Goal: Task Accomplishment & Management: Complete application form

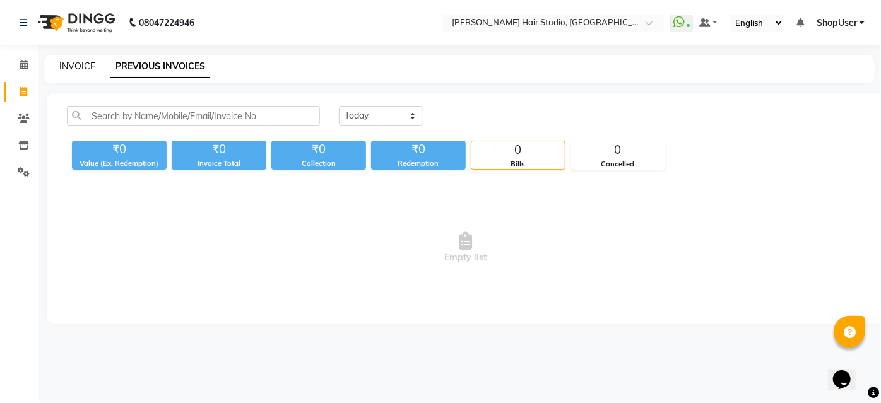
click at [83, 66] on link "INVOICE" at bounding box center [77, 66] width 36 height 11
select select "service"
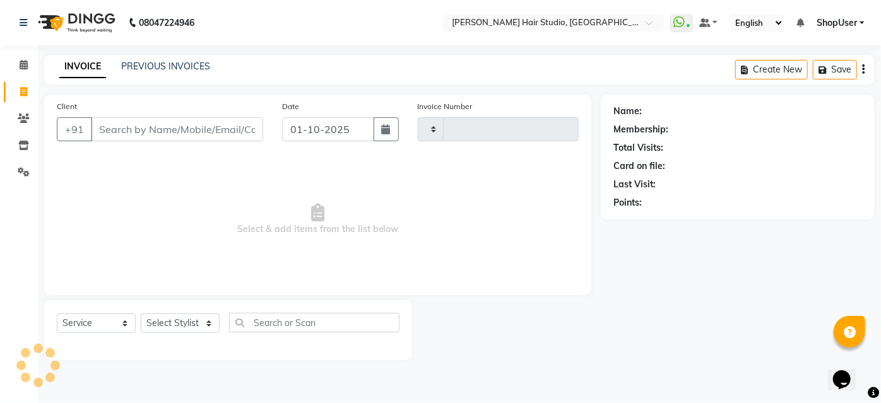
type input "5839"
select select "627"
click at [171, 321] on select "Select Stylist [PERSON_NAME] [PERSON_NAME] Avinash [PERSON_NAME] kahde [PERSON_…" at bounding box center [180, 324] width 79 height 20
select select "34696"
click at [141, 314] on select "Select Stylist [PERSON_NAME] [PERSON_NAME] Avinash [PERSON_NAME] kahde [PERSON_…" at bounding box center [180, 324] width 79 height 20
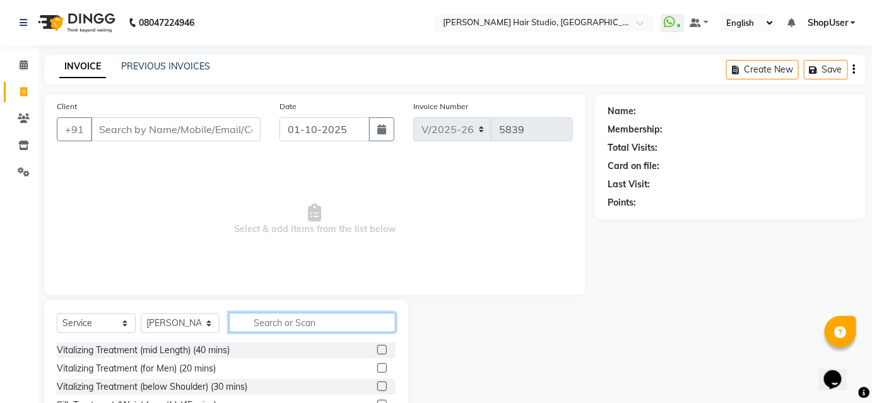
click at [261, 328] on input "text" at bounding box center [312, 323] width 167 height 20
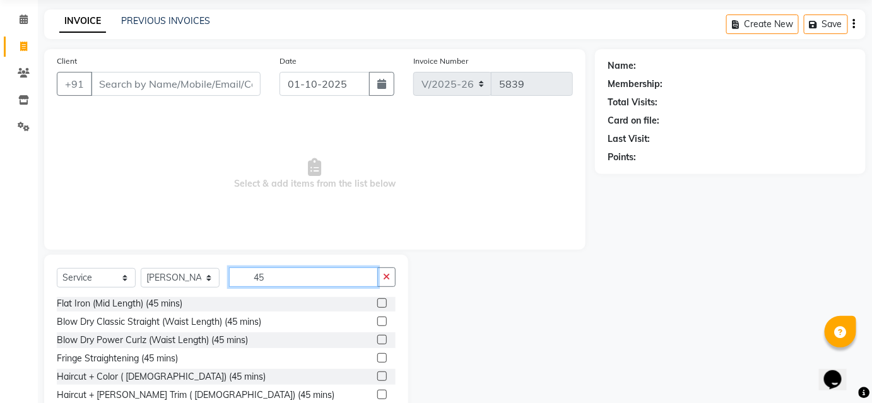
scroll to position [102, 0]
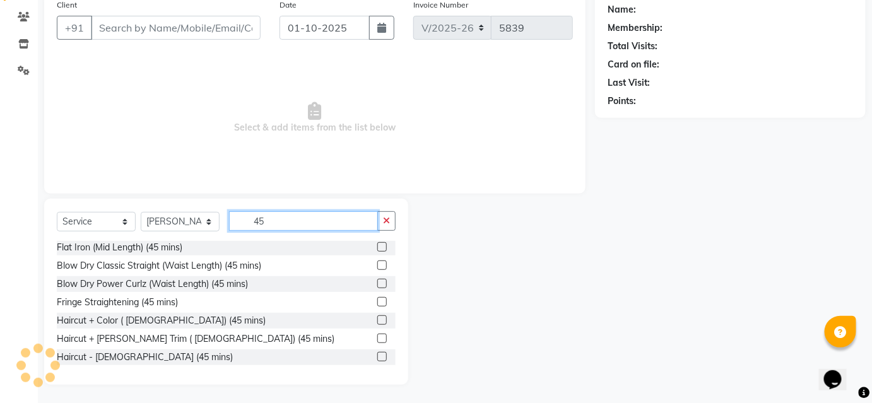
type input "4"
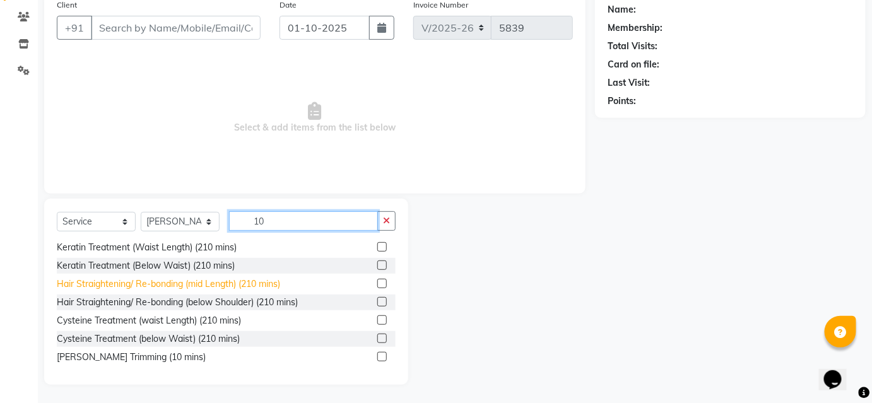
scroll to position [203, 0]
click at [278, 222] on input "10" at bounding box center [303, 221] width 149 height 20
type input "1"
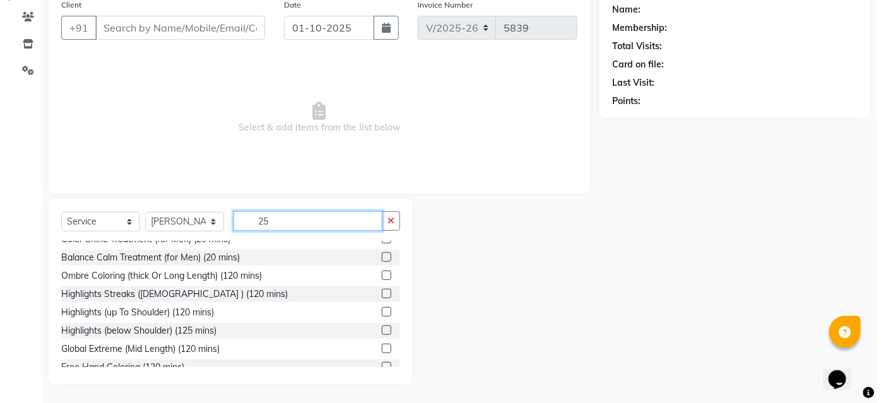
scroll to position [0, 0]
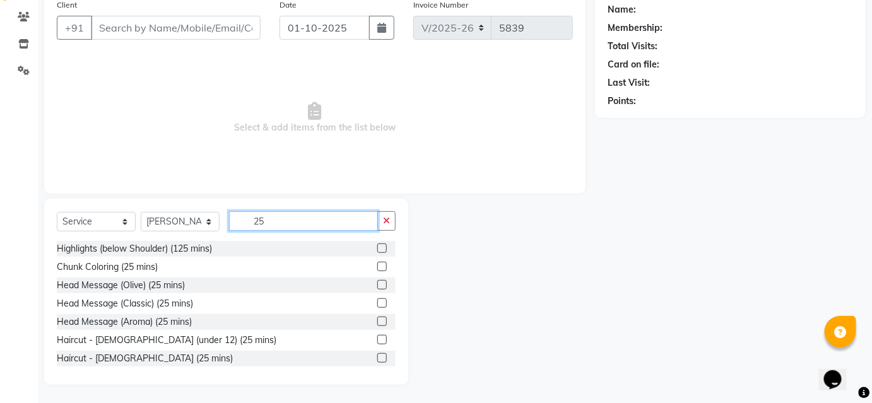
type input "25"
click at [378, 359] on label at bounding box center [382, 358] width 9 height 9
click at [378, 359] on input "checkbox" at bounding box center [382, 359] width 8 height 8
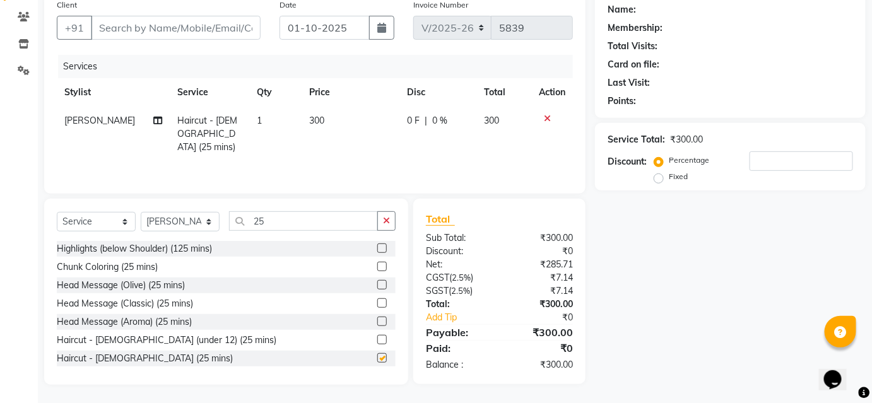
checkbox input "false"
click at [126, 28] on input "Client" at bounding box center [176, 28] width 170 height 24
type input "9"
type input "0"
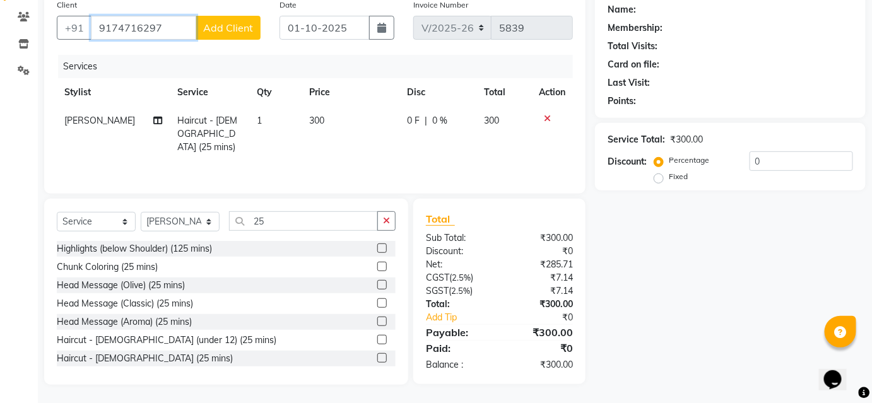
type input "9174716297"
click at [221, 27] on span "Add Client" at bounding box center [228, 27] width 50 height 13
select select "22"
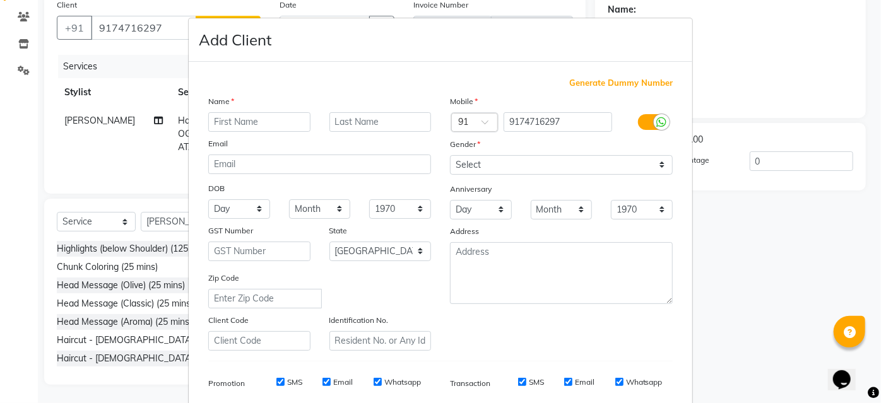
click at [268, 124] on input "text" at bounding box center [259, 122] width 102 height 20
type input "[DEMOGRAPHIC_DATA]"
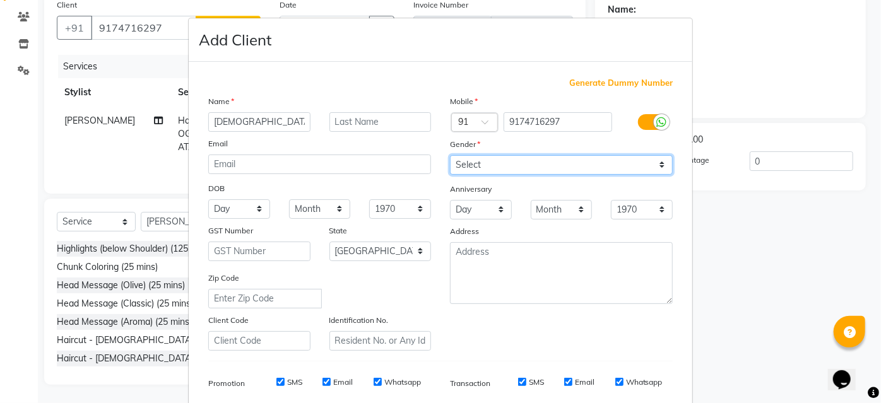
click at [470, 158] on select "Select [DEMOGRAPHIC_DATA] [DEMOGRAPHIC_DATA] Other Prefer Not To Say" at bounding box center [561, 165] width 223 height 20
select select "[DEMOGRAPHIC_DATA]"
click at [450, 155] on select "Select [DEMOGRAPHIC_DATA] [DEMOGRAPHIC_DATA] Other Prefer Not To Say" at bounding box center [561, 165] width 223 height 20
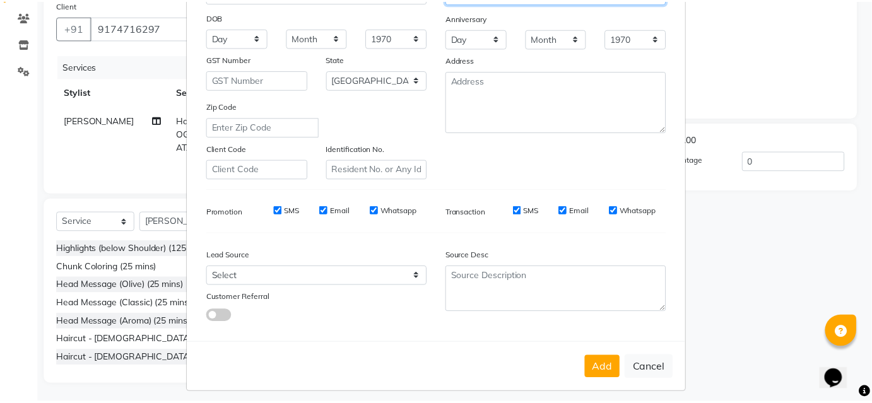
scroll to position [178, 0]
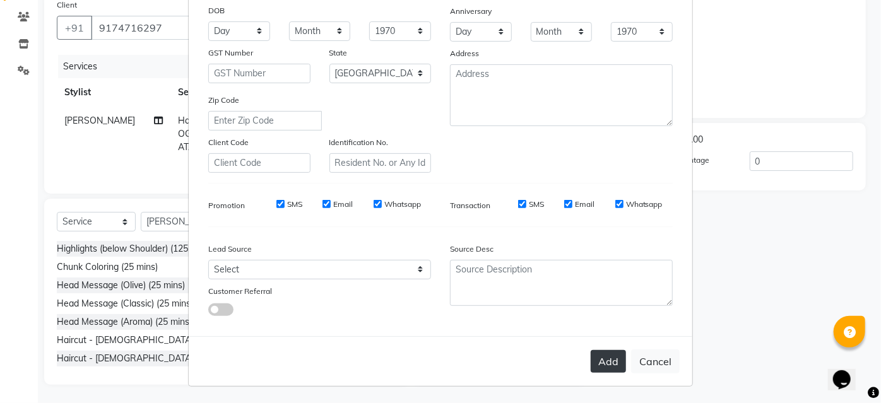
click at [601, 366] on button "Add" at bounding box center [608, 361] width 35 height 23
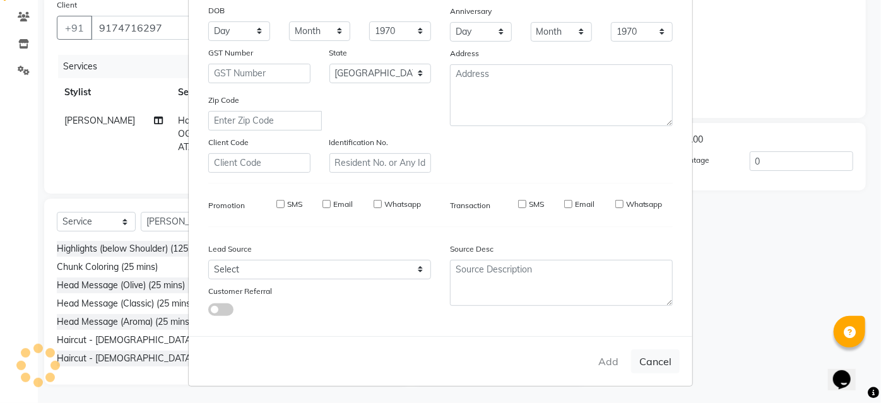
select select
select select "null"
select select
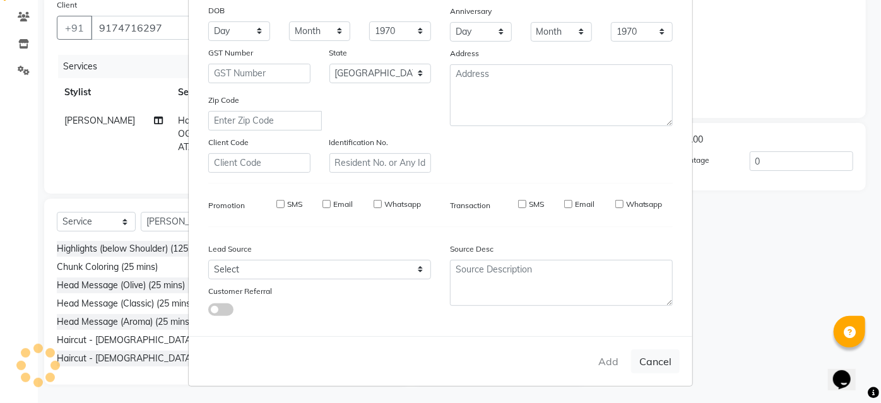
select select
checkbox input "false"
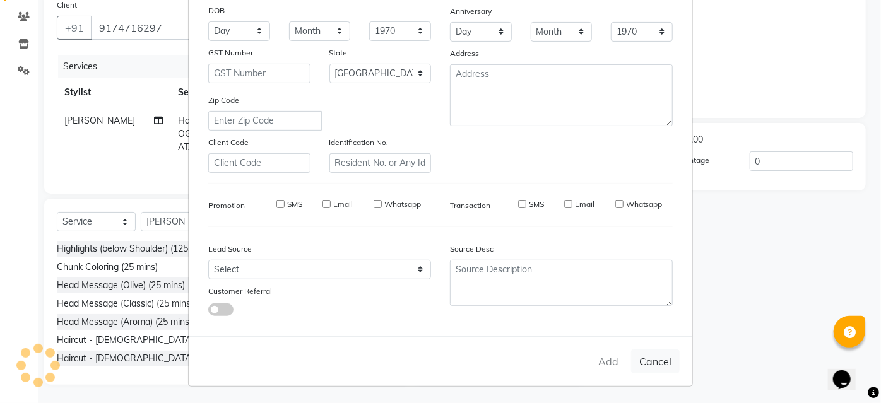
checkbox input "false"
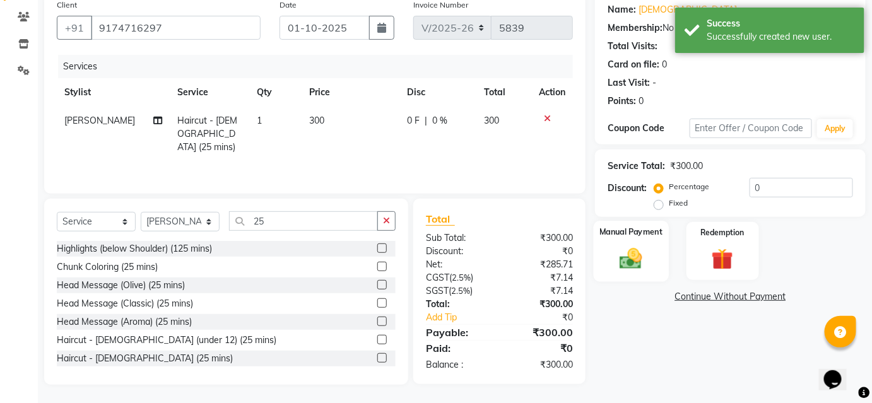
click at [640, 241] on div "Manual Payment" at bounding box center [631, 251] width 75 height 61
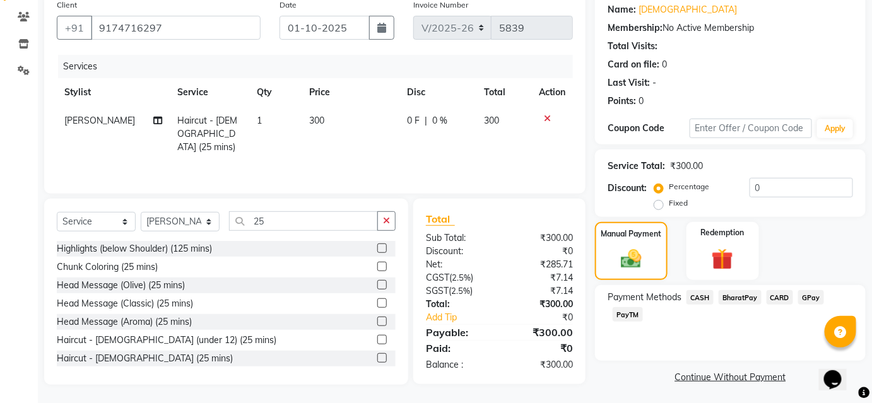
click at [746, 297] on span "BharatPay" at bounding box center [740, 297] width 43 height 15
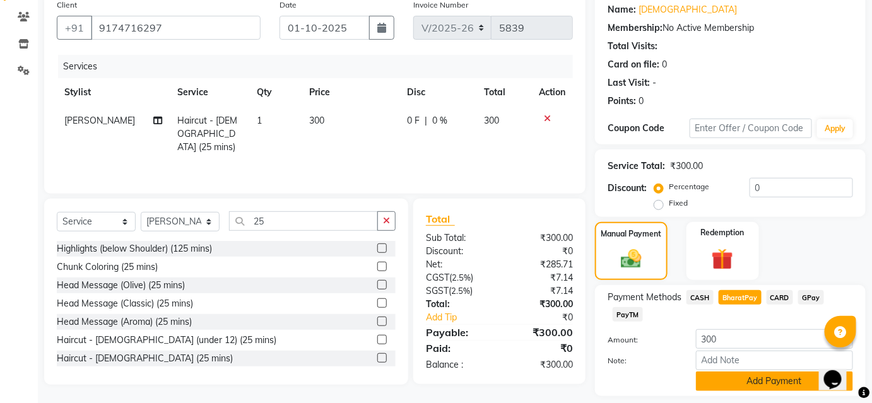
click at [757, 381] on button "Add Payment" at bounding box center [774, 382] width 157 height 20
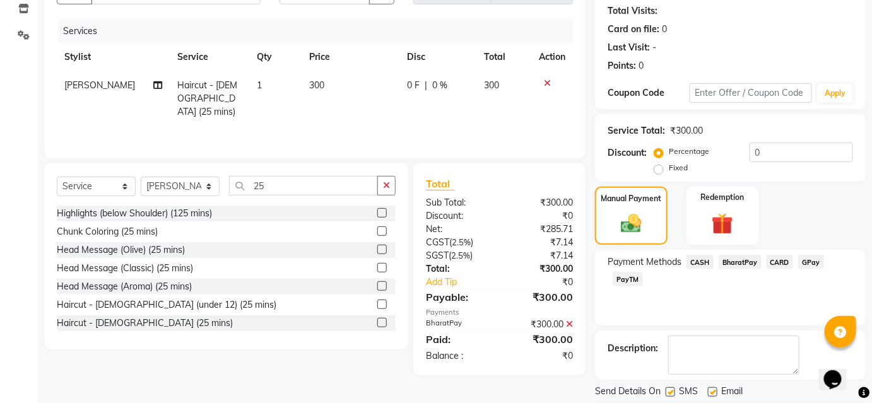
scroll to position [174, 0]
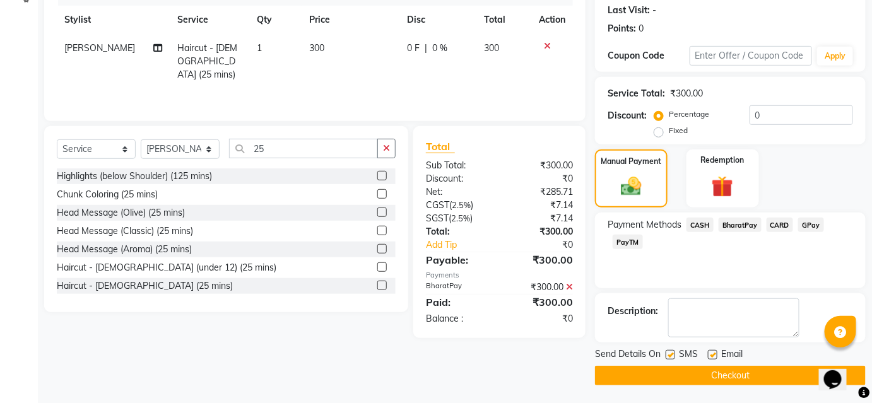
click at [735, 371] on button "Checkout" at bounding box center [730, 376] width 271 height 20
